Goal: Obtain resource: Obtain resource

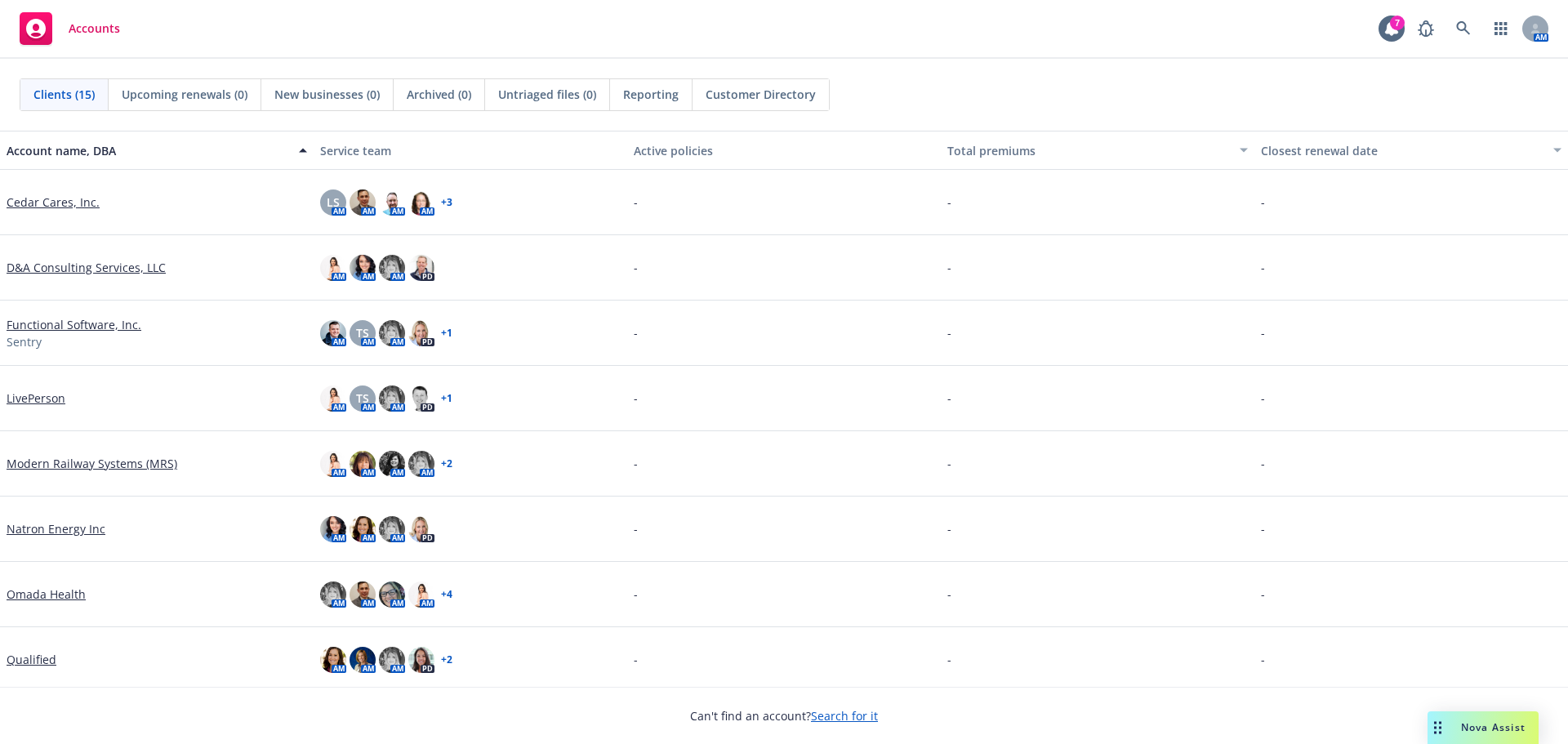
click at [1456, 729] on div "Nova Assist" at bounding box center [1493, 728] width 91 height 14
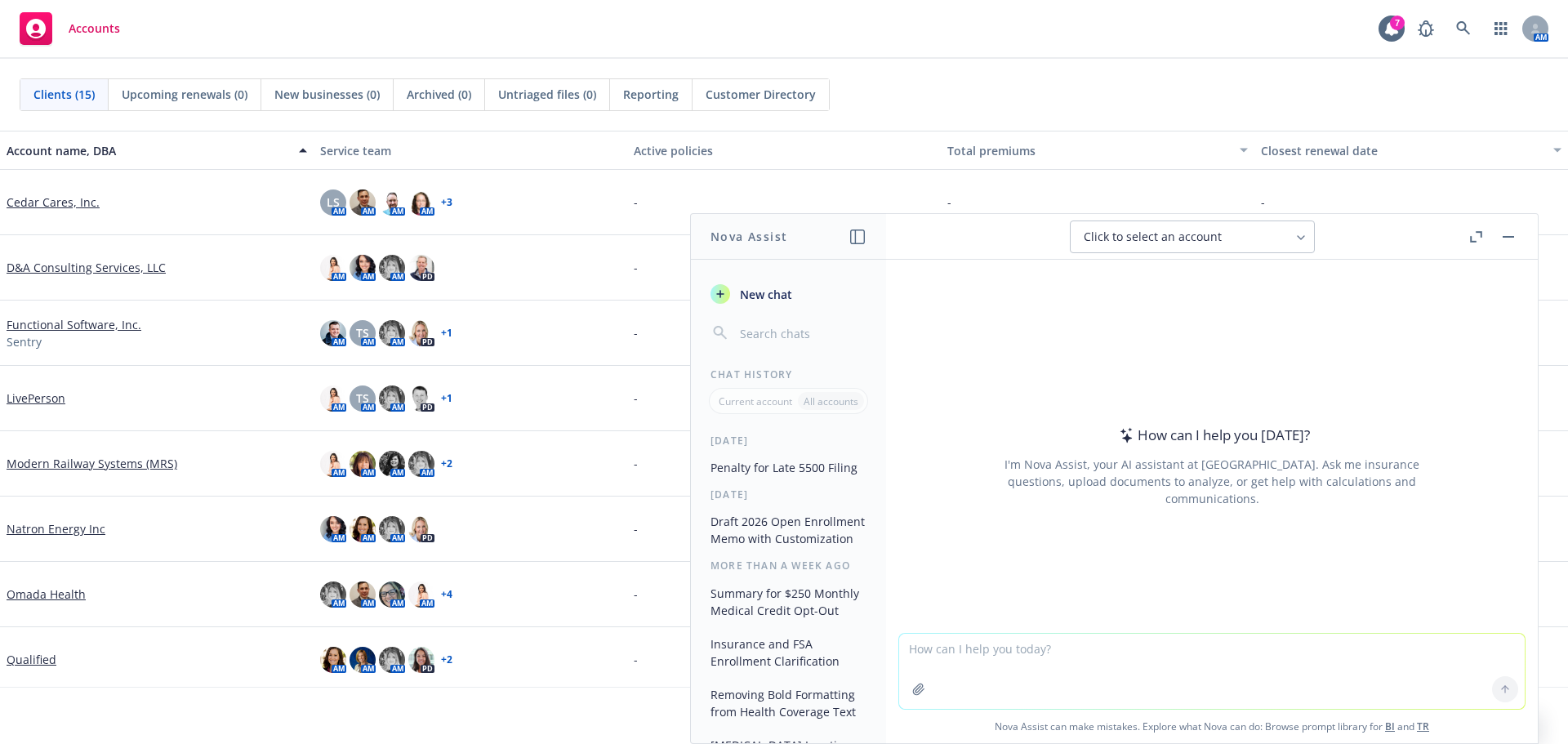
click at [933, 661] on textarea at bounding box center [1213, 671] width 626 height 76
type textarea "can you explain how I can find a Vision Service Plan vision provider?"
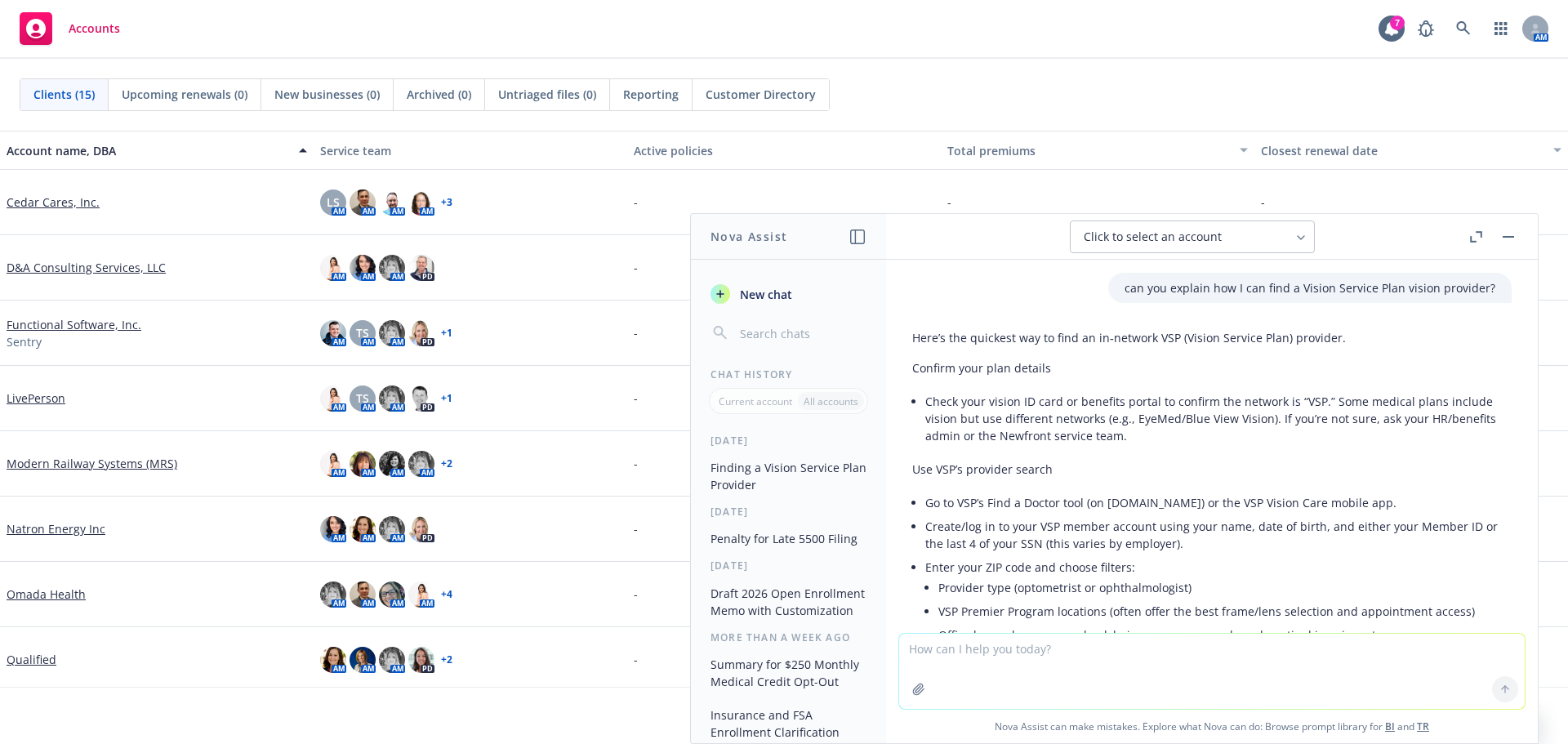
click at [940, 651] on textarea at bounding box center [1213, 671] width 626 height 76
type textarea "can you create a power point slide on how to find a vision service plan provide…"
click at [912, 693] on icon "button" at bounding box center [919, 689] width 13 height 13
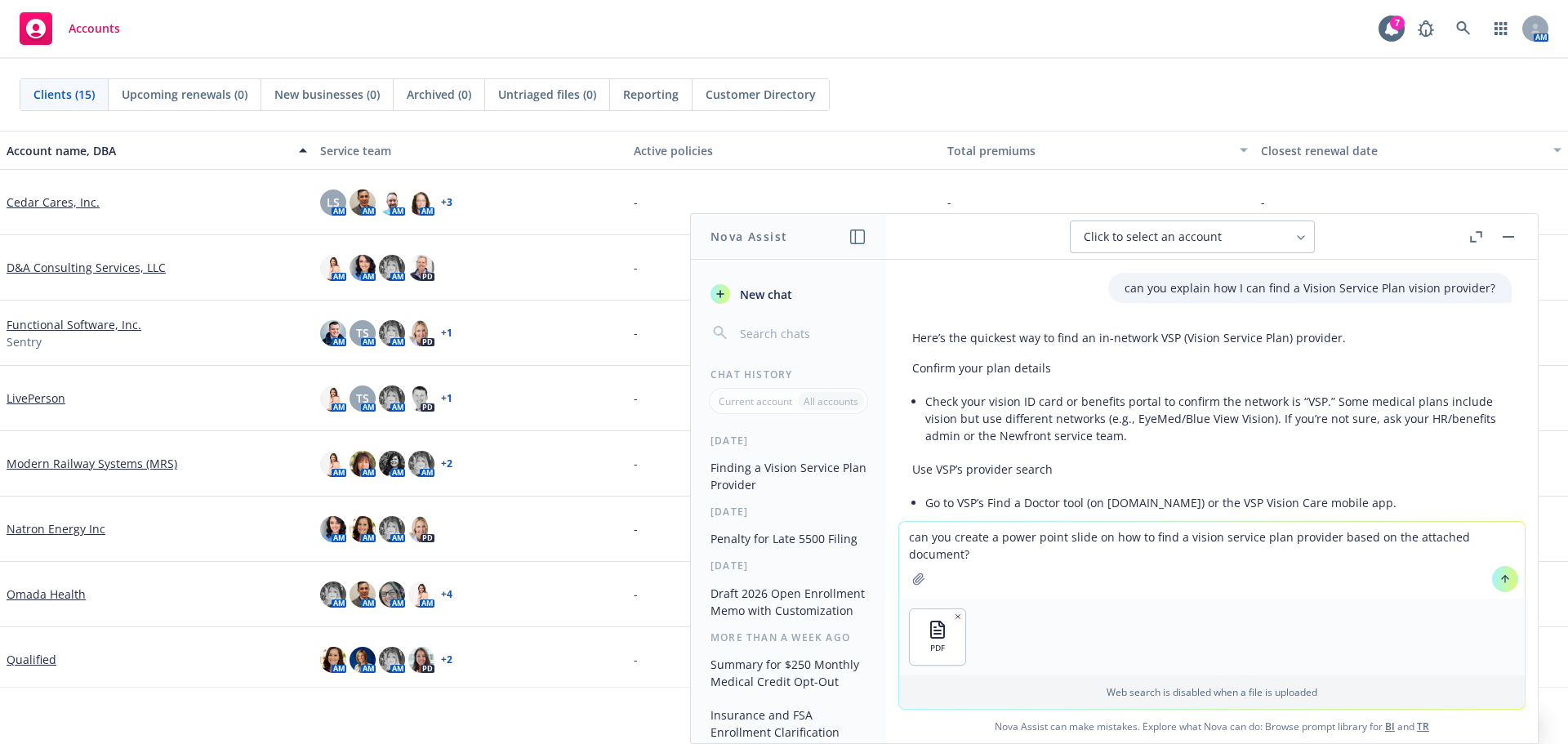
click at [1503, 580] on icon at bounding box center [1506, 579] width 11 height 11
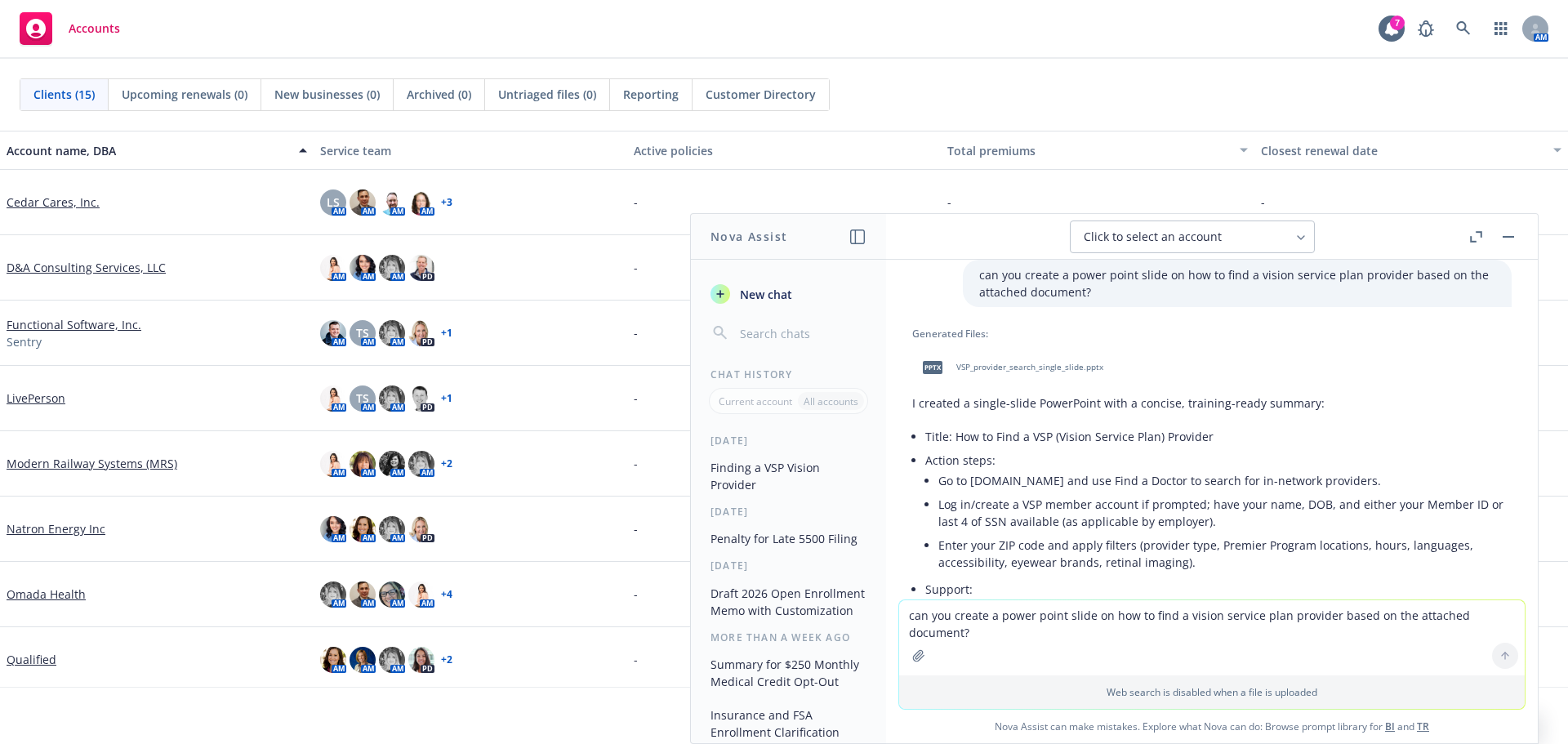
scroll to position [836, 0]
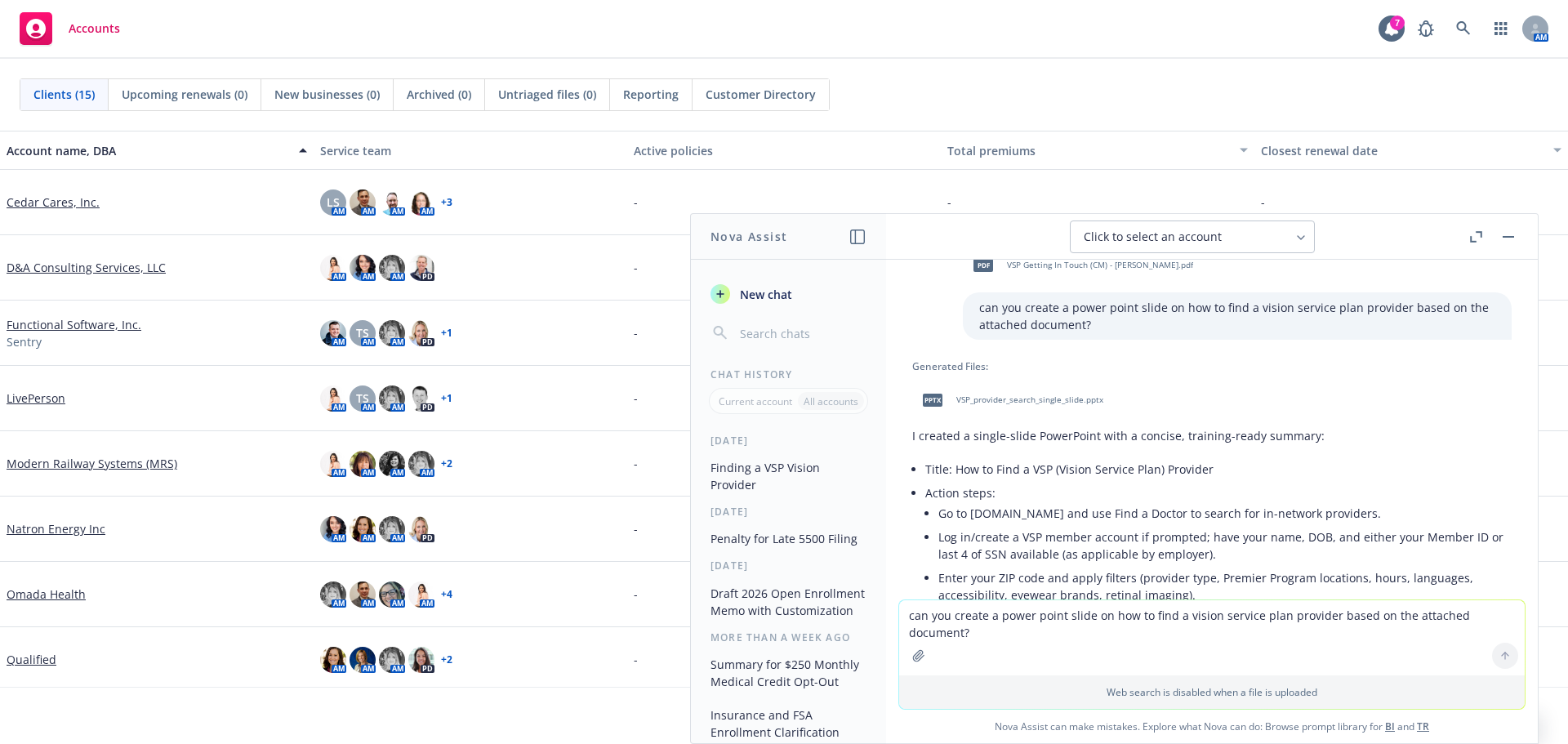
click at [983, 405] on span "VSP_provider_search_single_slide.pptx" at bounding box center [1030, 399] width 147 height 11
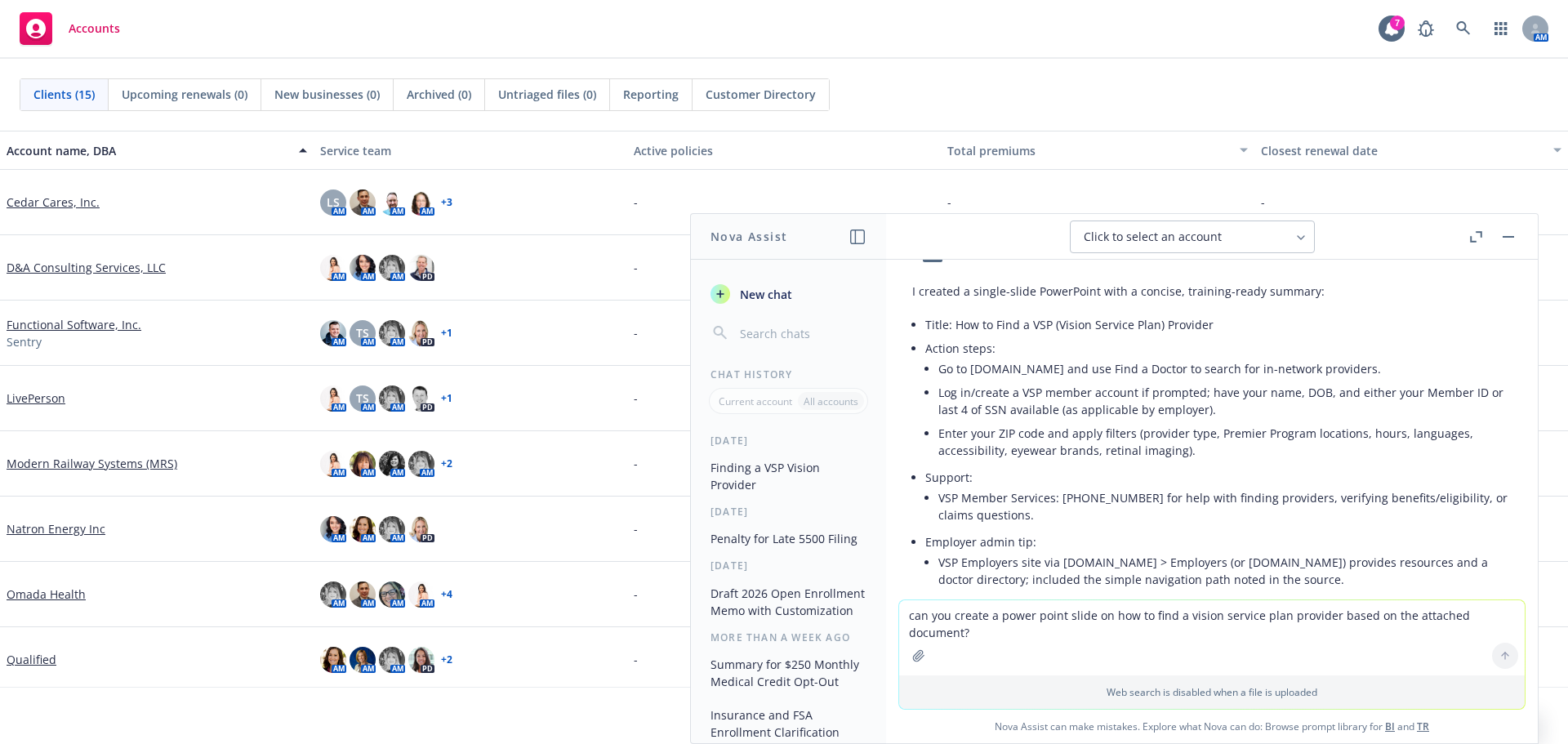
scroll to position [1000, 0]
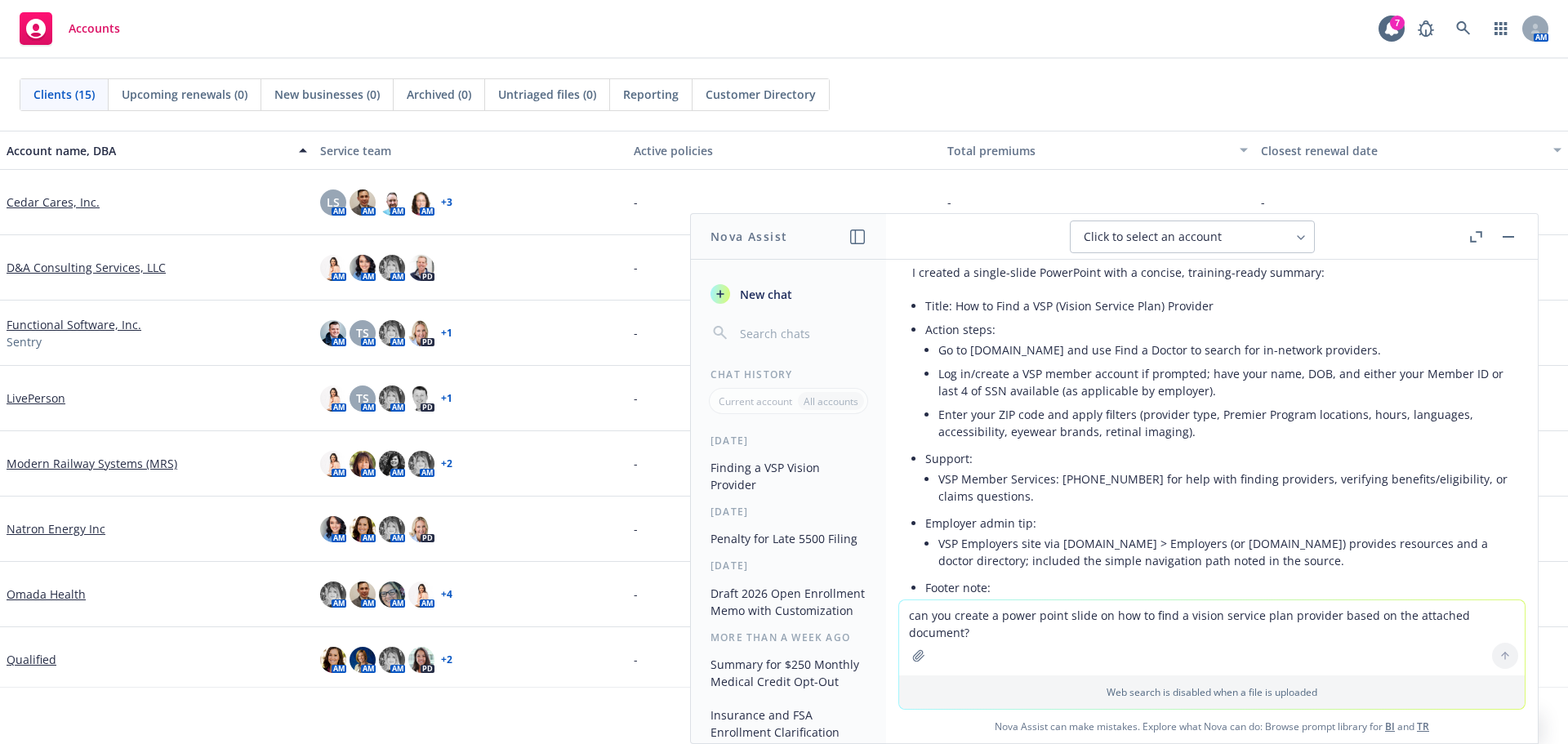
click at [917, 621] on textarea "can you create a power point slide on how to find a vision service plan provide…" at bounding box center [1213, 638] width 626 height 76
type textarea "how to find a cigna medical and dental in network provider"
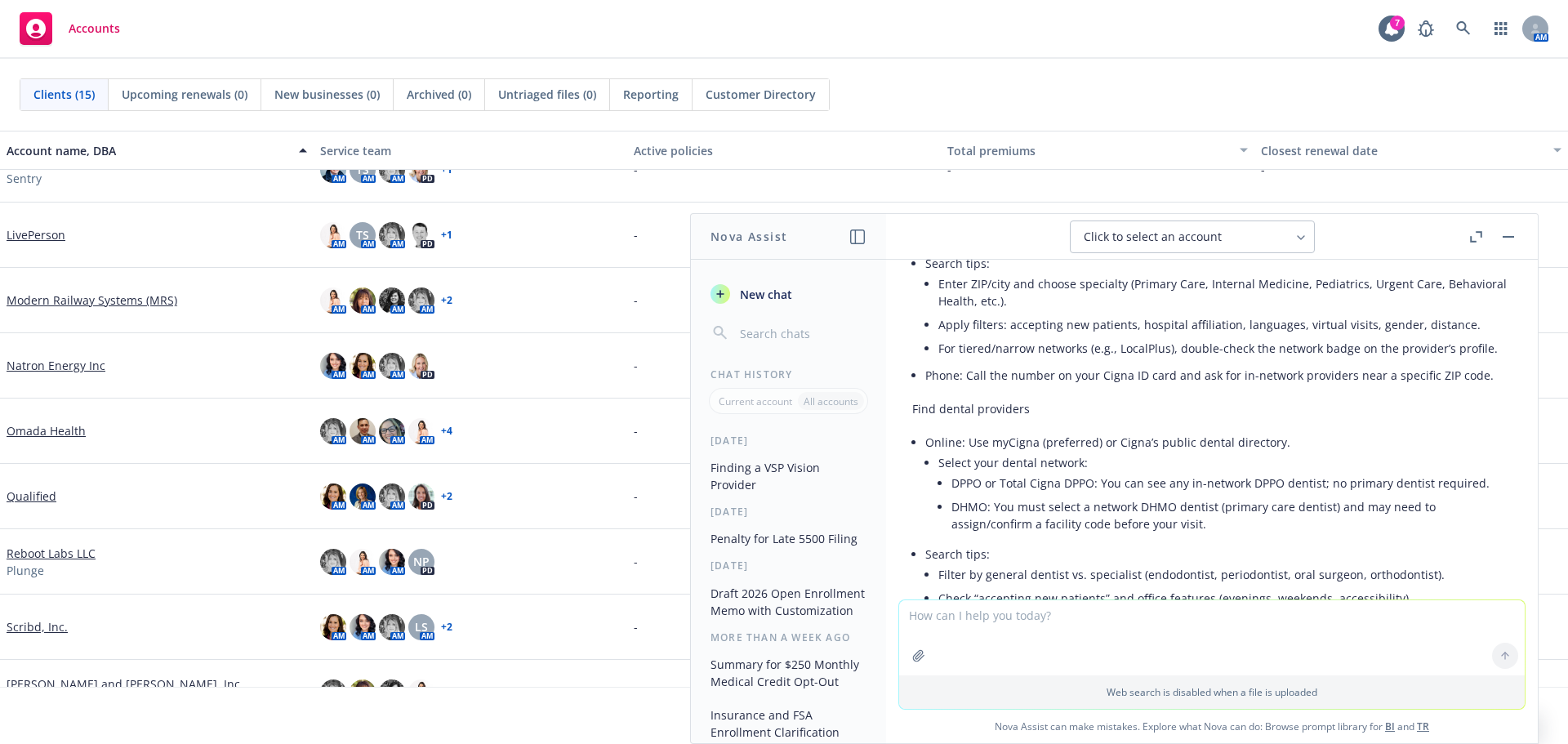
scroll to position [1815, 0]
